Goal: Task Accomplishment & Management: Complete application form

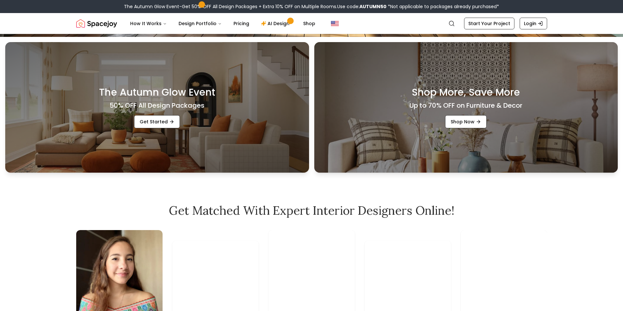
scroll to position [78, 0]
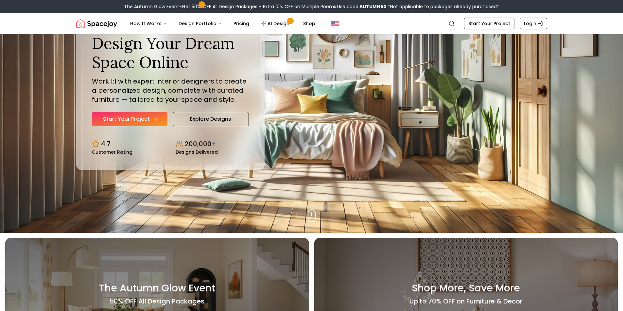
click at [145, 123] on link "Start Your Project" at bounding box center [130, 119] width 76 height 14
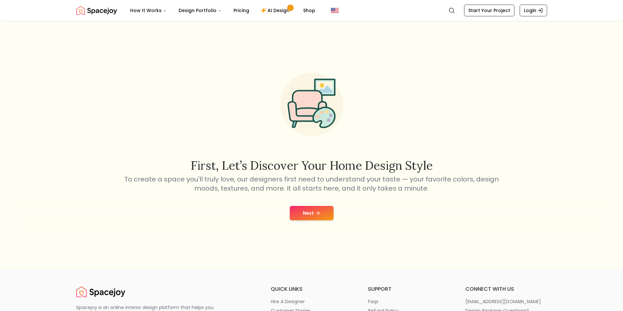
click at [311, 214] on button "Next" at bounding box center [312, 213] width 44 height 14
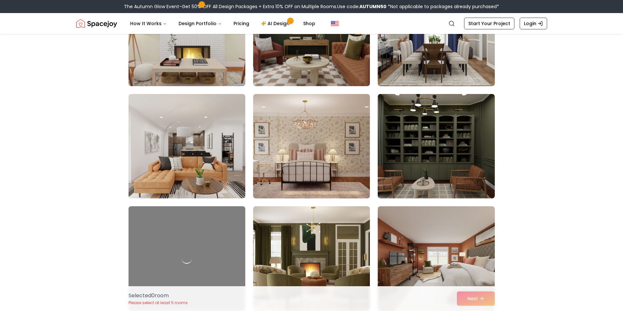
scroll to position [1765, 0]
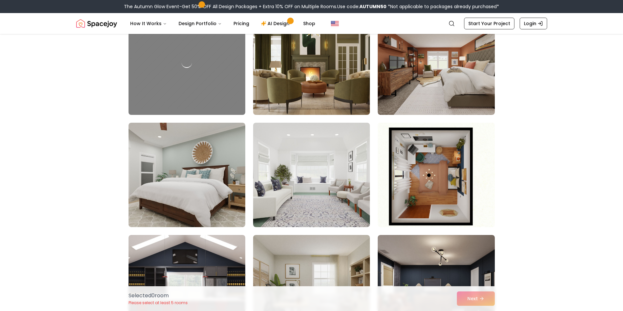
click at [442, 173] on img at bounding box center [436, 175] width 123 height 110
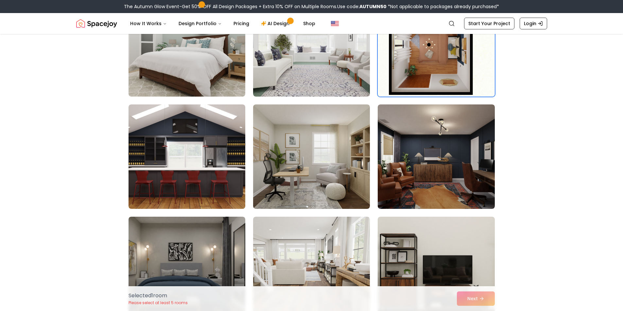
scroll to position [1830, 0]
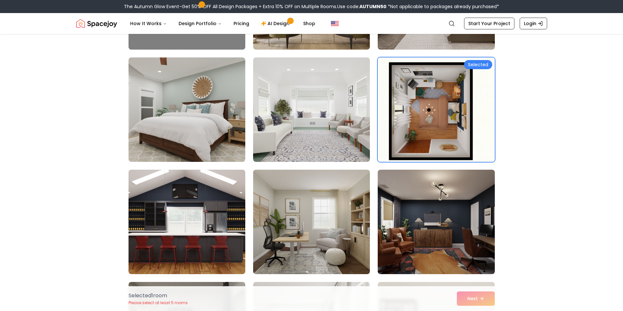
click at [443, 127] on img at bounding box center [436, 110] width 123 height 110
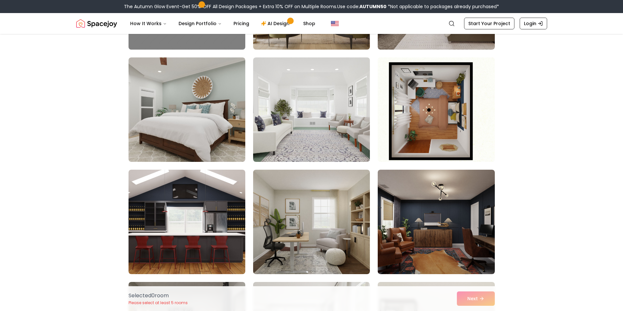
click at [443, 127] on img at bounding box center [436, 110] width 123 height 110
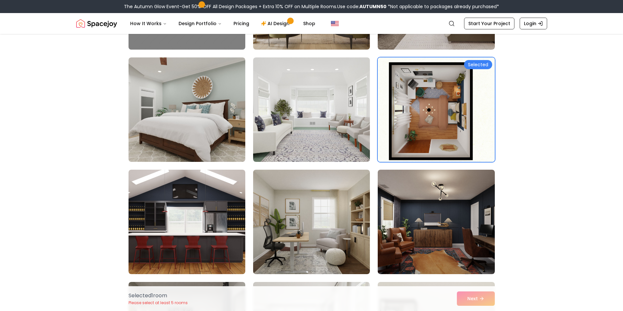
scroll to position [2026, 0]
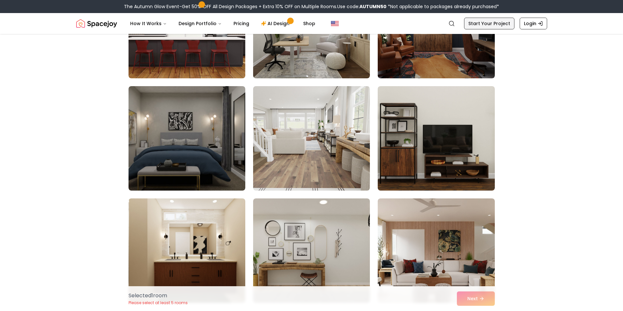
click at [484, 24] on link "Start Your Project" at bounding box center [489, 24] width 50 height 12
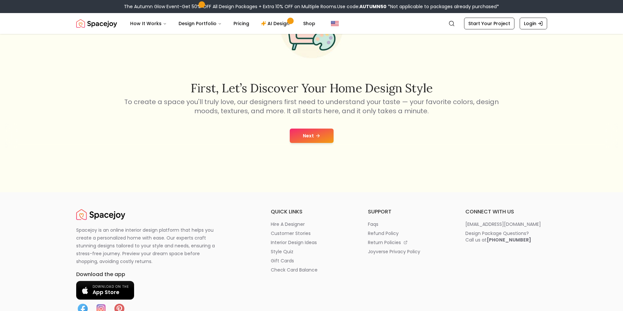
scroll to position [131, 0]
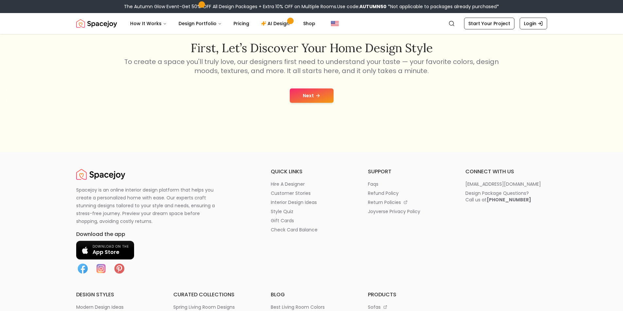
click at [306, 92] on button "Next" at bounding box center [312, 96] width 44 height 14
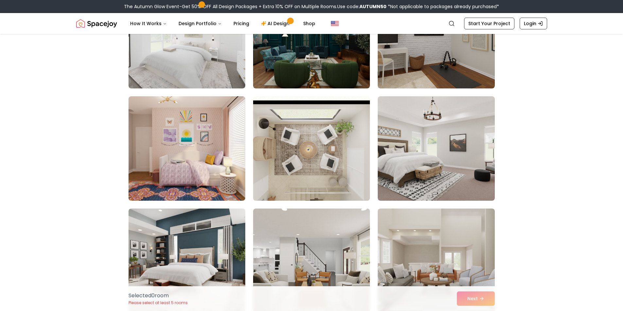
scroll to position [131, 0]
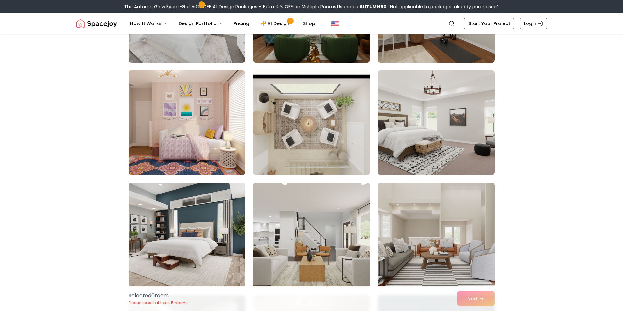
click at [333, 130] on img at bounding box center [311, 123] width 123 height 110
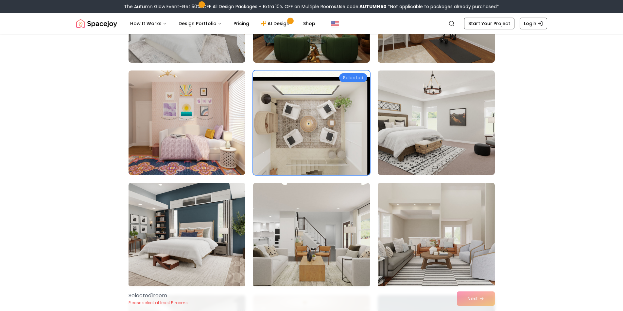
click at [475, 294] on div "Selected 1 room Please select at least 5 rooms Next" at bounding box center [311, 299] width 377 height 25
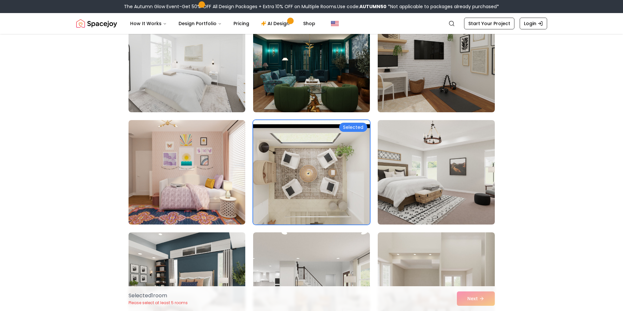
scroll to position [65, 0]
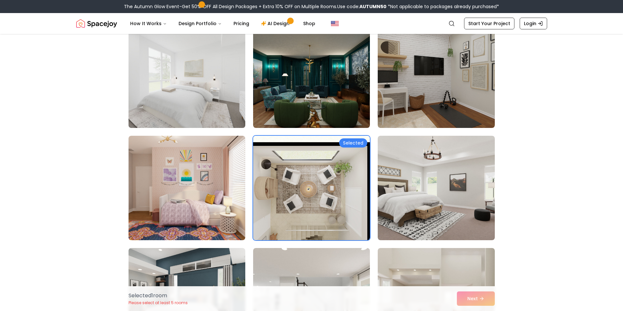
click at [201, 102] on img at bounding box center [187, 76] width 123 height 110
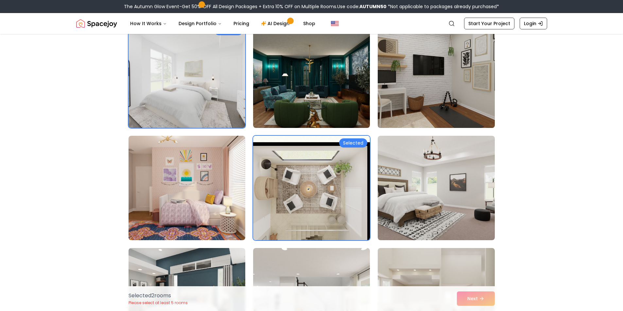
click at [419, 120] on img at bounding box center [436, 76] width 123 height 110
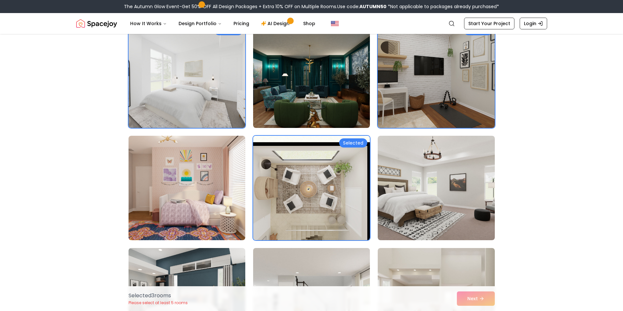
scroll to position [261, 0]
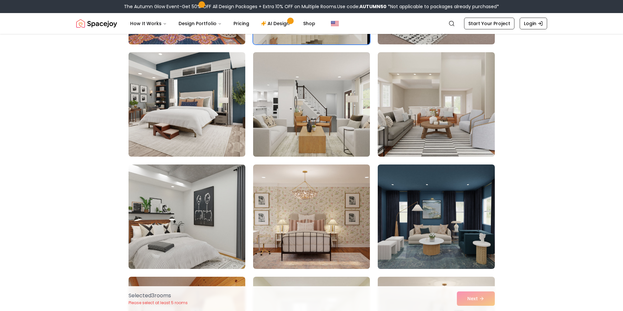
click at [297, 105] on img at bounding box center [311, 105] width 123 height 110
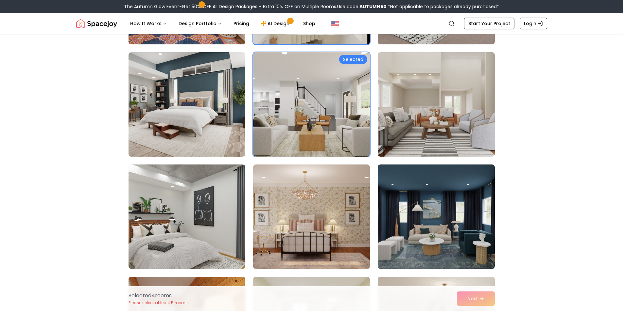
click at [475, 291] on div "Selected 4 room s Please select at least 5 rooms Next" at bounding box center [311, 299] width 377 height 25
click at [479, 299] on div "Selected 4 room s Please select at least 5 rooms Next" at bounding box center [311, 299] width 377 height 25
click at [423, 151] on img at bounding box center [436, 105] width 123 height 110
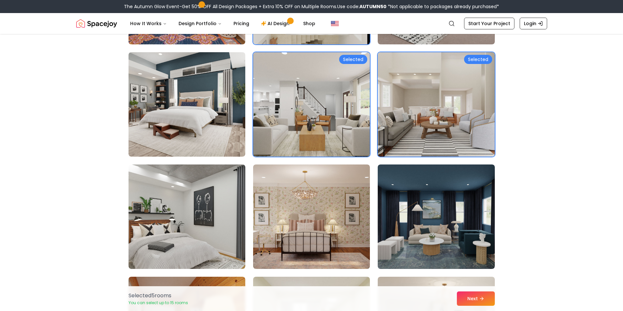
click at [463, 291] on div "Selected 5 room s You can select up to 15 rooms Next" at bounding box center [311, 299] width 377 height 25
click at [467, 302] on button "Next" at bounding box center [476, 299] width 38 height 14
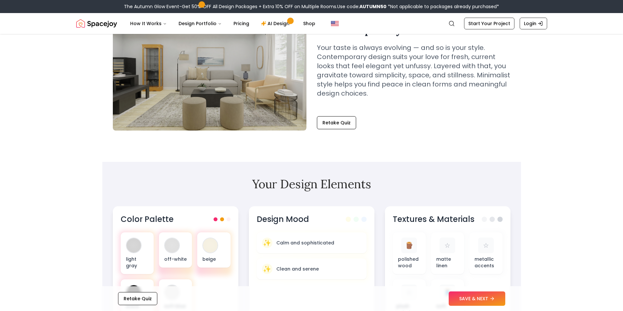
scroll to position [78, 0]
